Goal: Task Accomplishment & Management: Use online tool/utility

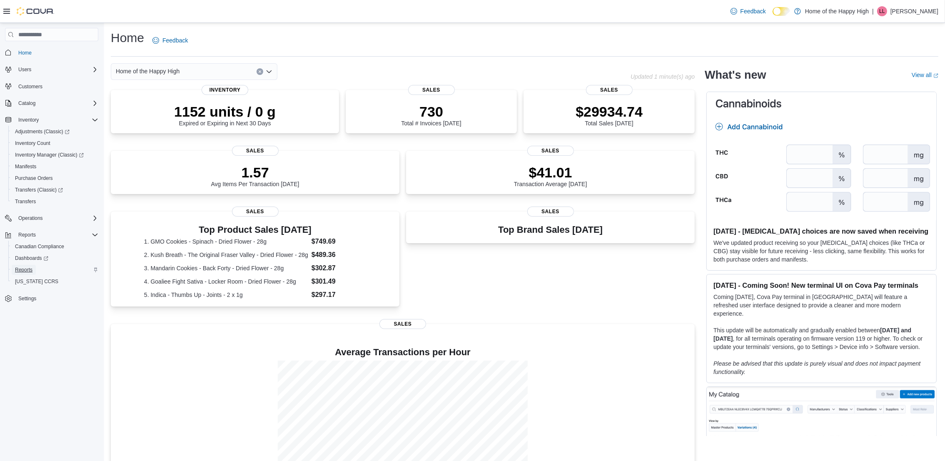
click at [19, 270] on span "Reports" at bounding box center [23, 270] width 17 height 7
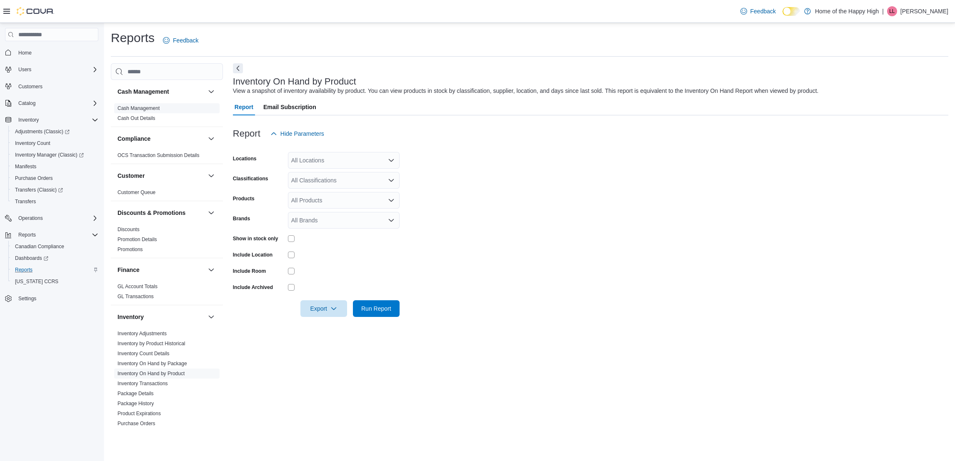
click at [154, 110] on link "Cash Management" at bounding box center [138, 108] width 42 height 6
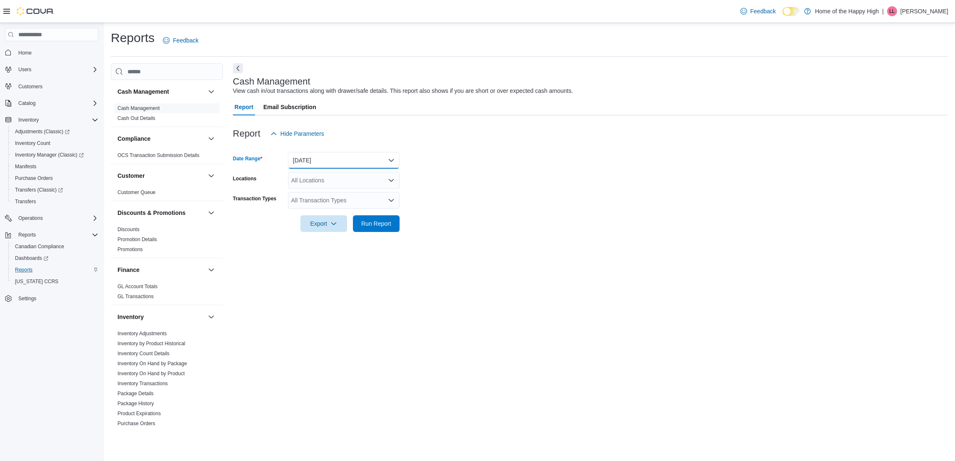
click at [309, 162] on button "[DATE]" at bounding box center [344, 160] width 112 height 17
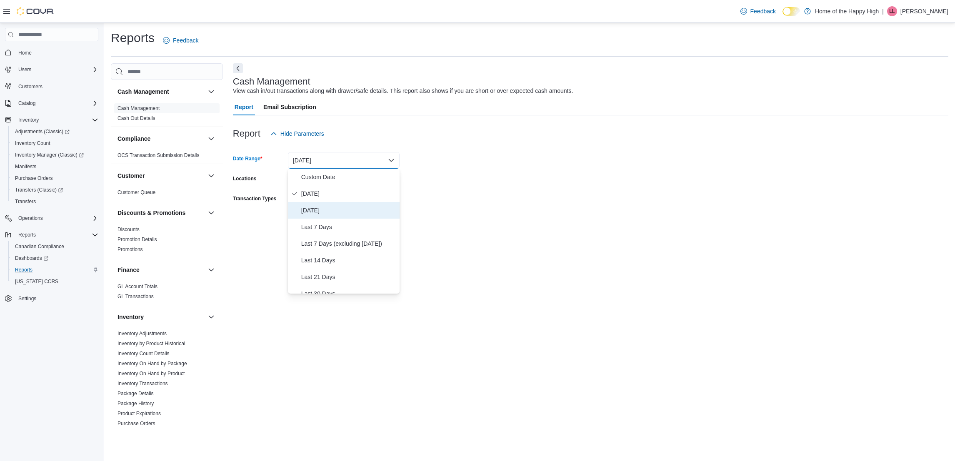
click at [310, 208] on span "[DATE]" at bounding box center [348, 210] width 95 height 10
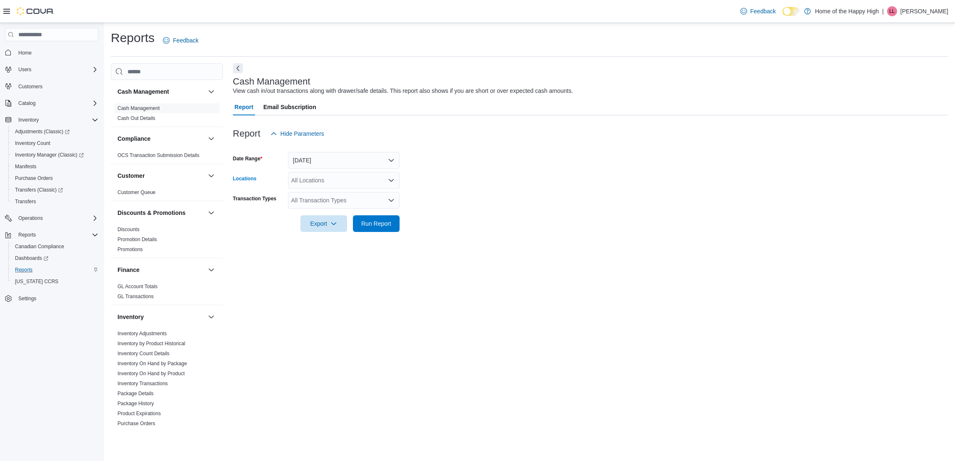
click at [311, 183] on div "All Locations" at bounding box center [344, 180] width 112 height 17
type input "*****"
click at [346, 195] on span "Moose Jaw - Main Street - Fire & Flower" at bounding box center [374, 194] width 105 height 8
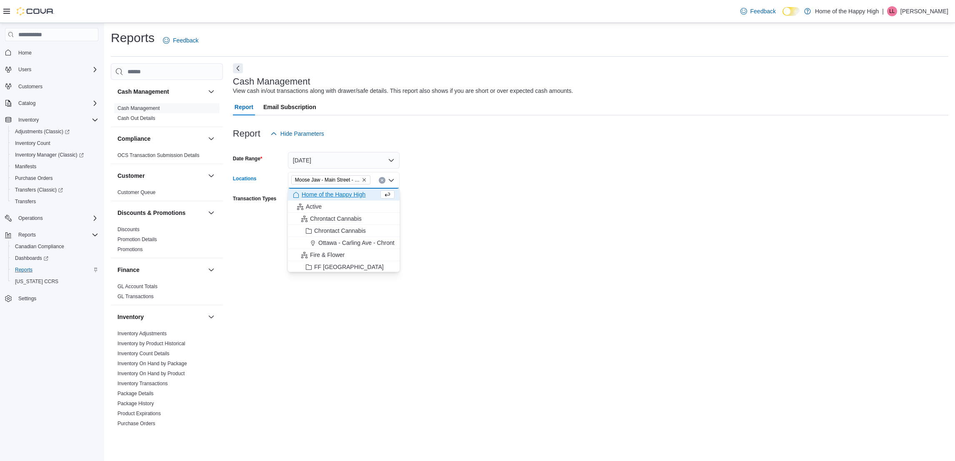
click at [456, 214] on div at bounding box center [590, 212] width 715 height 7
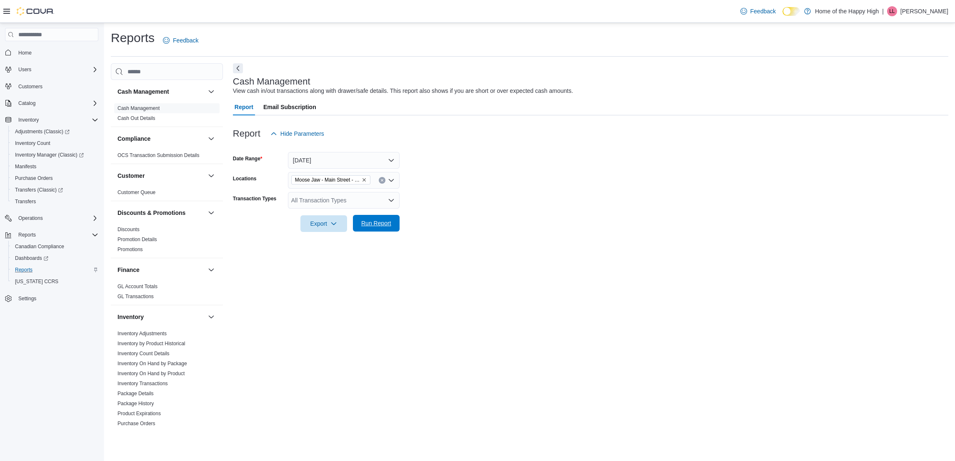
click at [393, 225] on span "Run Report" at bounding box center [376, 223] width 37 height 17
